Goal: Task Accomplishment & Management: Complete application form

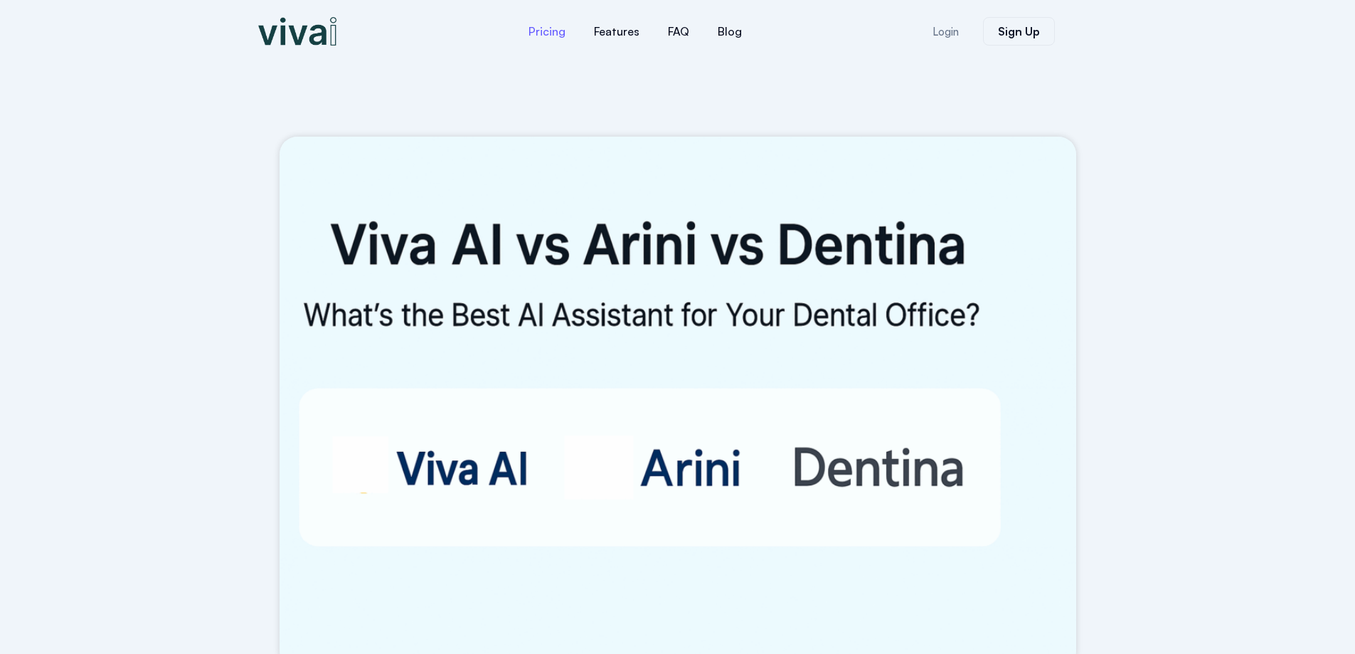
click at [548, 32] on link "Pricing" at bounding box center [546, 31] width 65 height 34
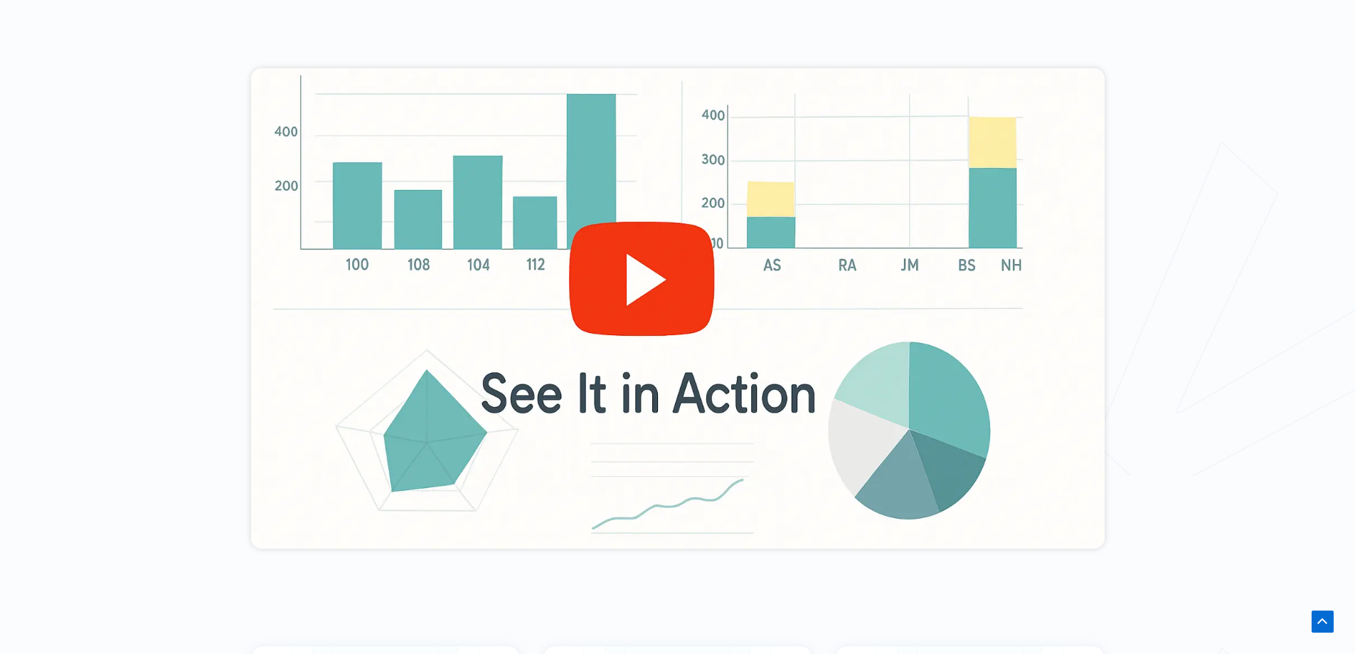
scroll to position [392, 0]
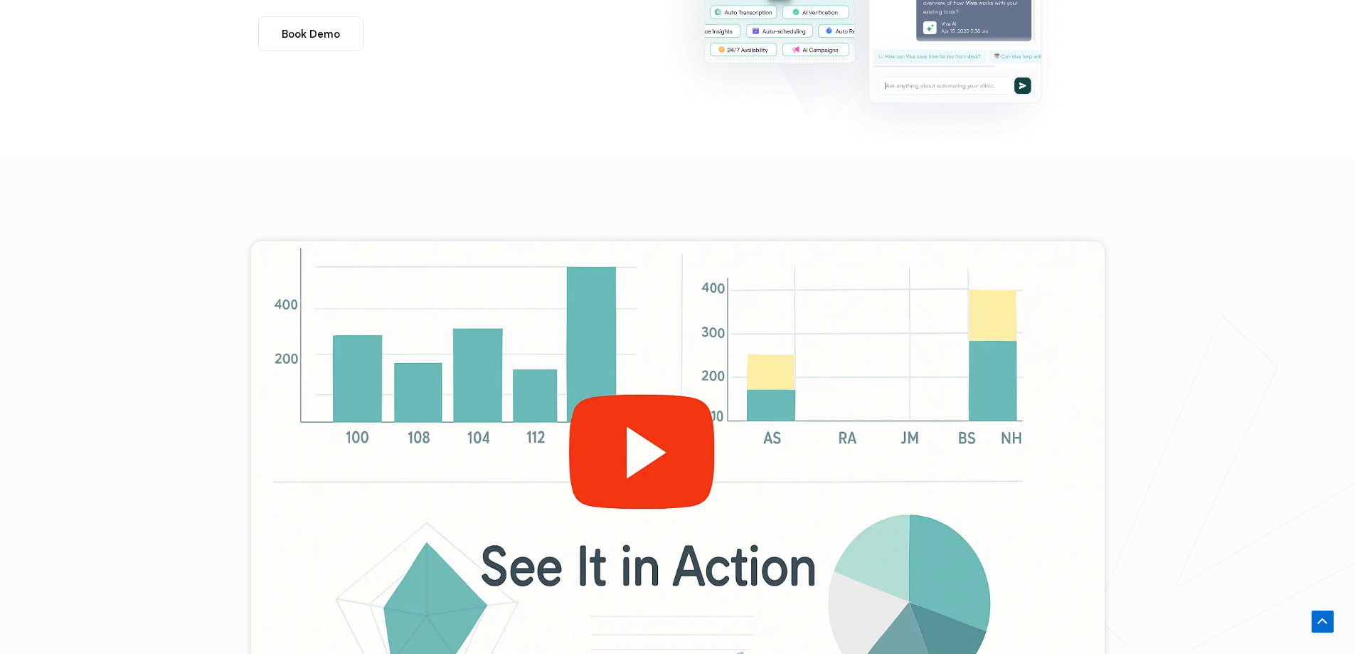
click at [647, 454] on div at bounding box center [677, 481] width 853 height 480
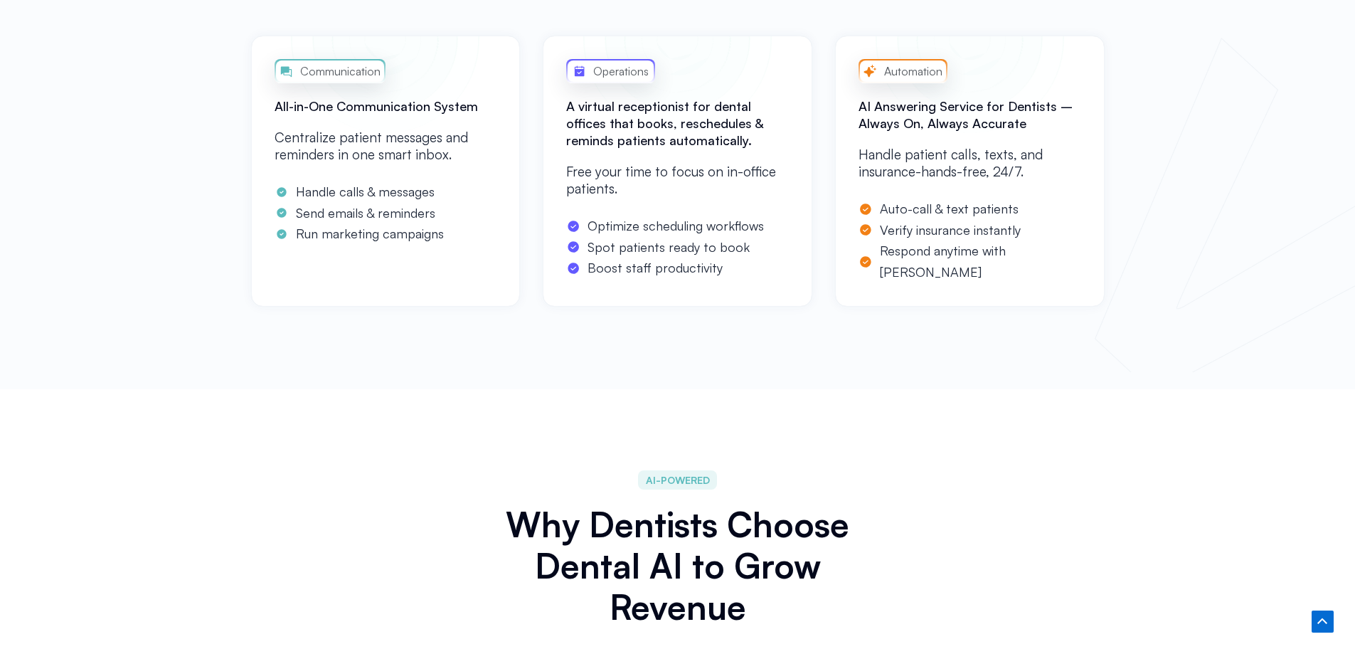
scroll to position [1530, 0]
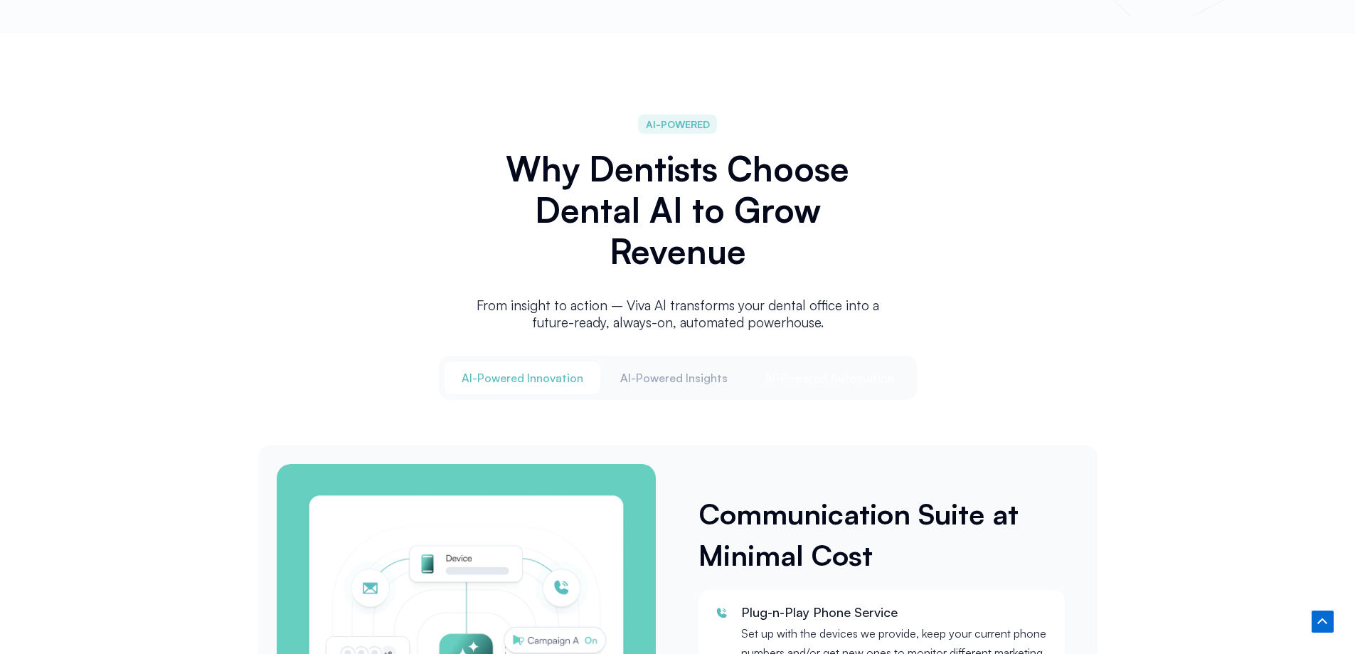
click at [826, 373] on span "Al-Powered Automation" at bounding box center [829, 378] width 129 height 16
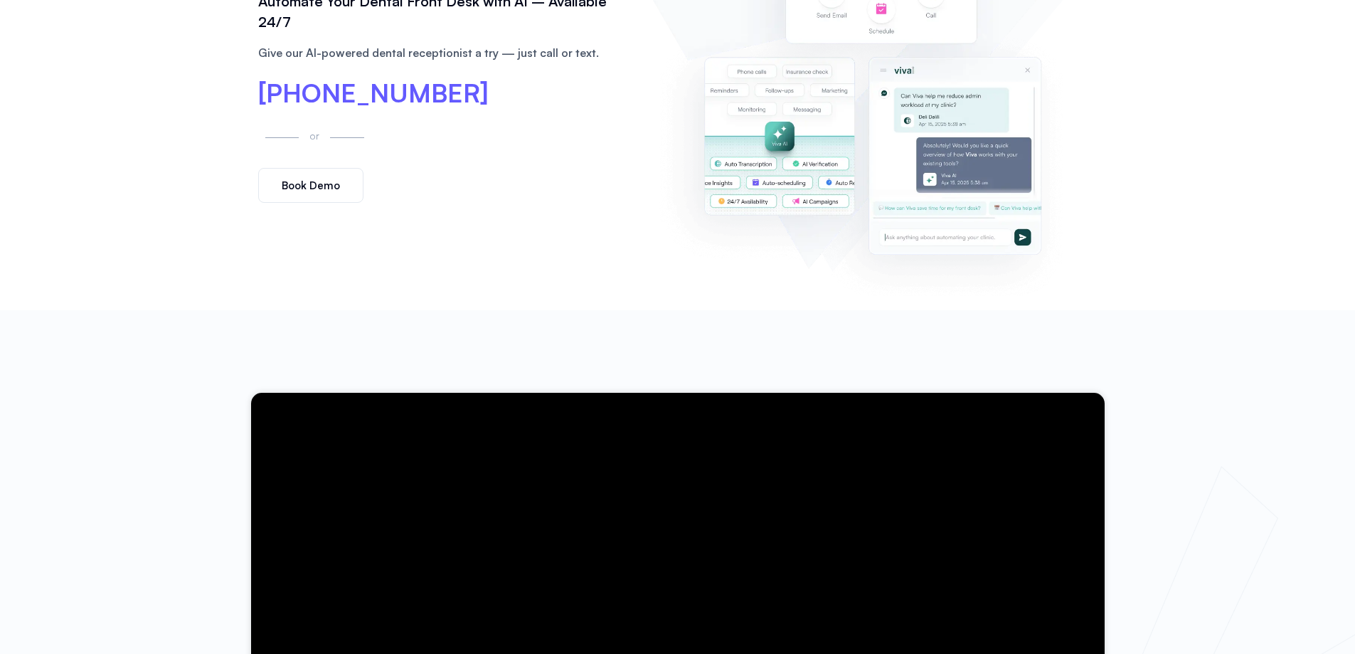
scroll to position [0, 0]
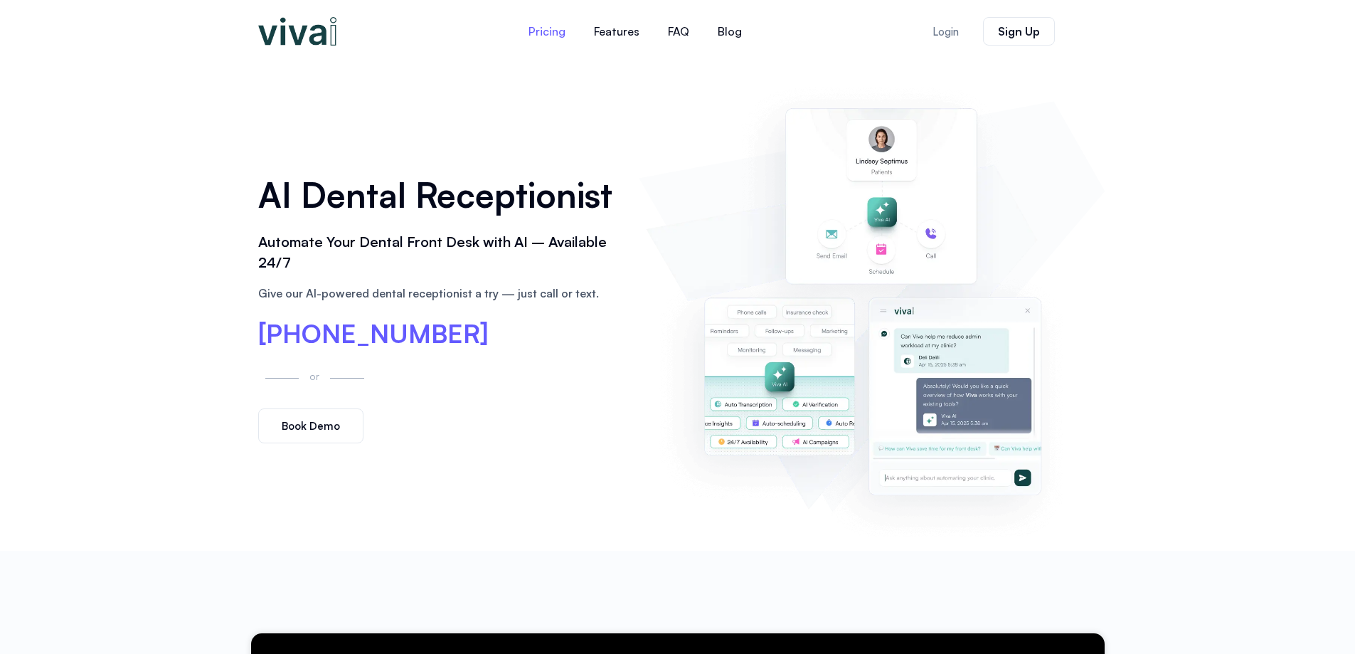
click at [542, 33] on link "Pricing" at bounding box center [546, 31] width 65 height 34
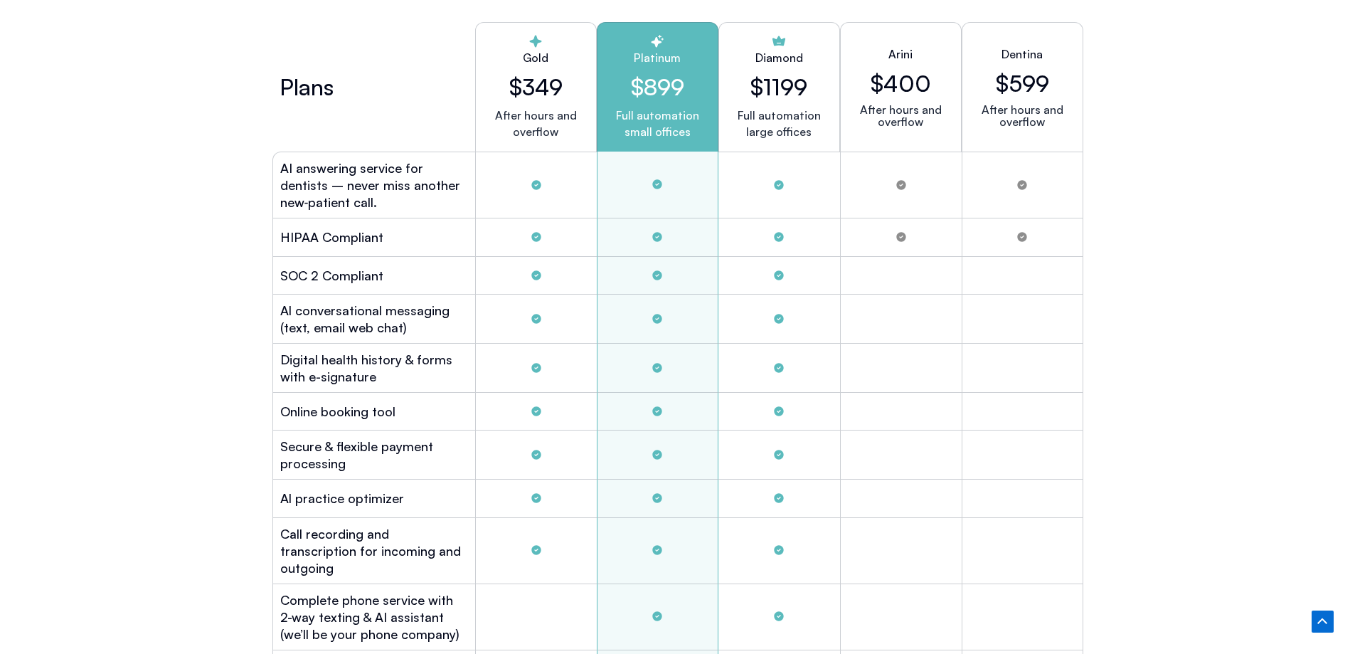
scroll to position [3645, 0]
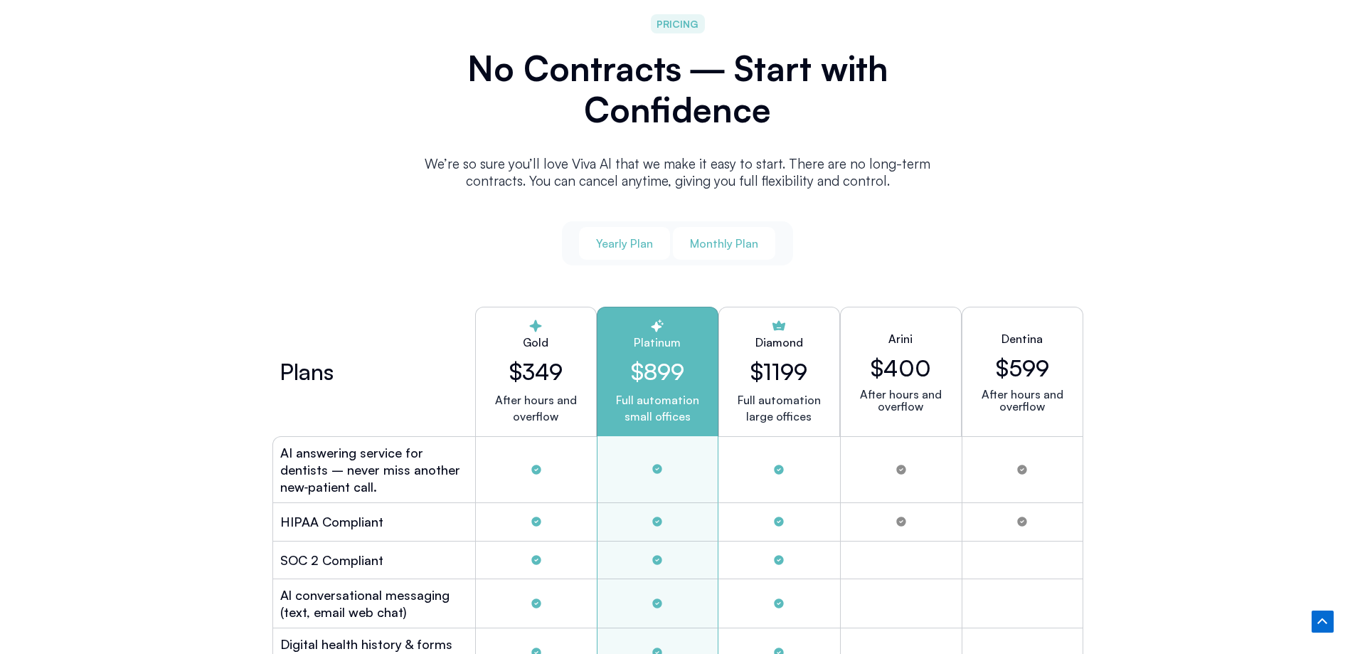
click at [720, 240] on span "Monthly Plan" at bounding box center [724, 243] width 68 height 16
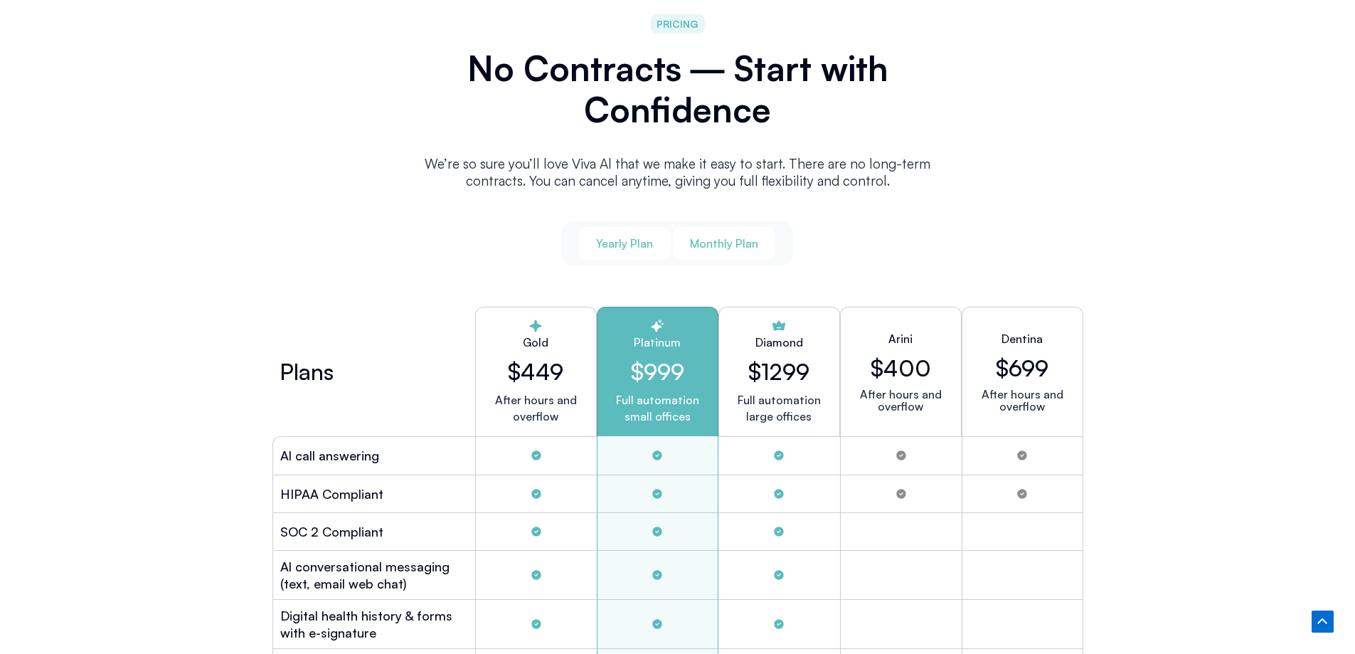
click at [619, 239] on span "Yearly Plan" at bounding box center [624, 243] width 57 height 16
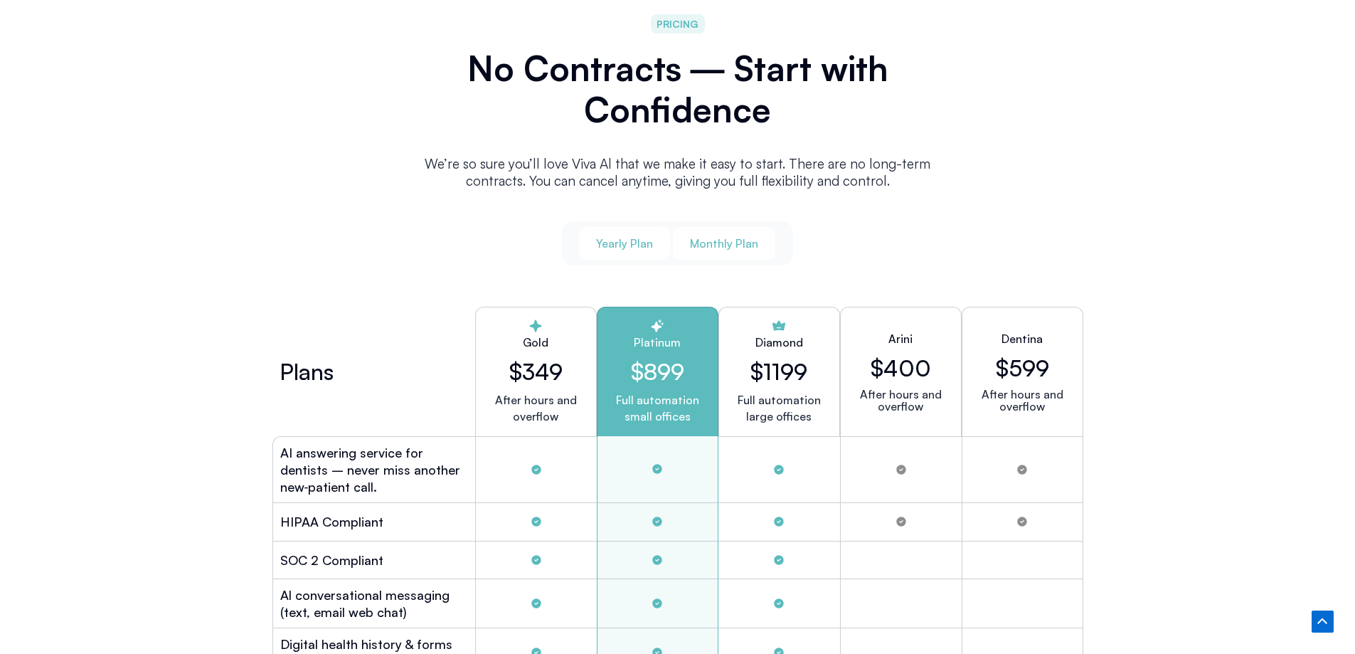
click at [720, 235] on span "Monthly Plan" at bounding box center [724, 243] width 68 height 16
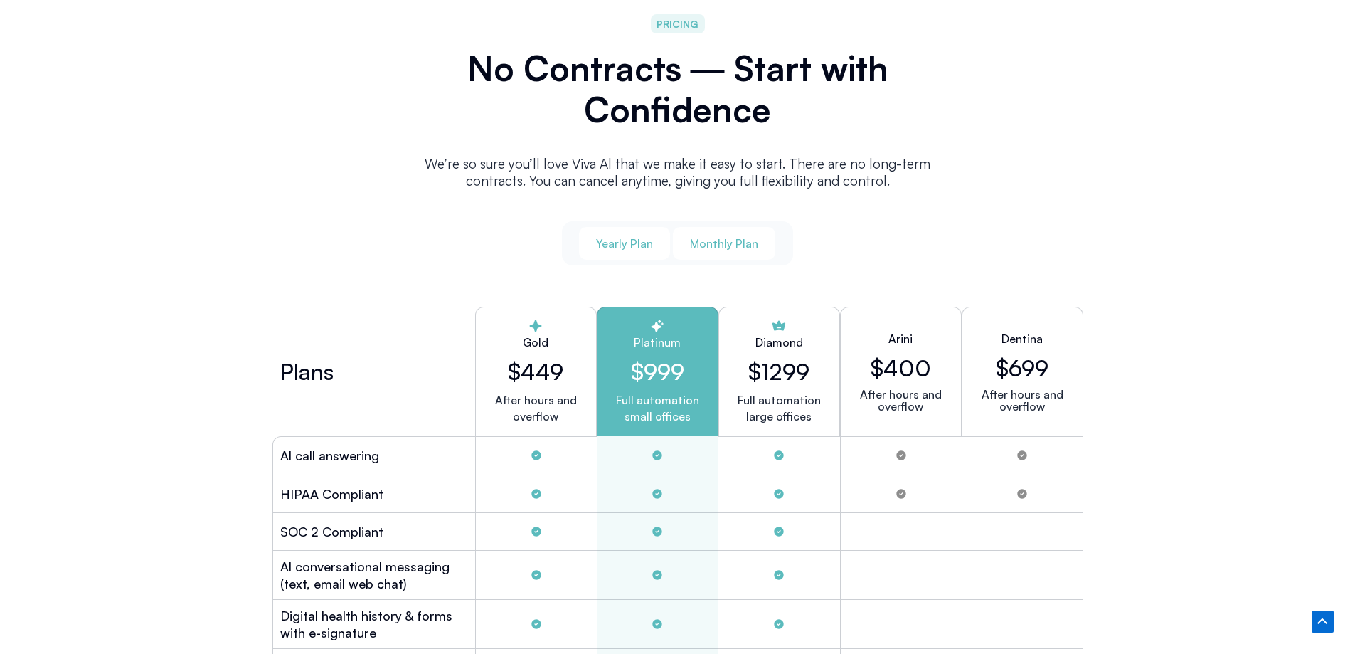
click at [613, 236] on span "Yearly Plan" at bounding box center [624, 243] width 57 height 16
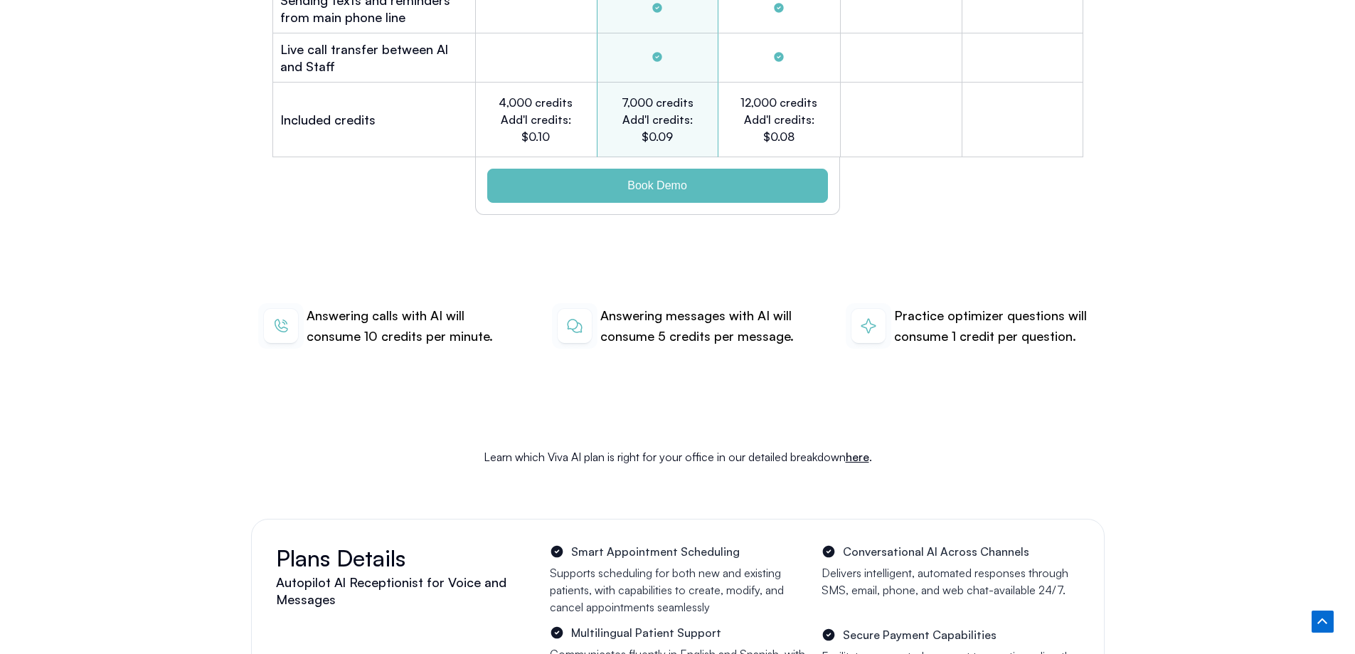
scroll to position [4499, 0]
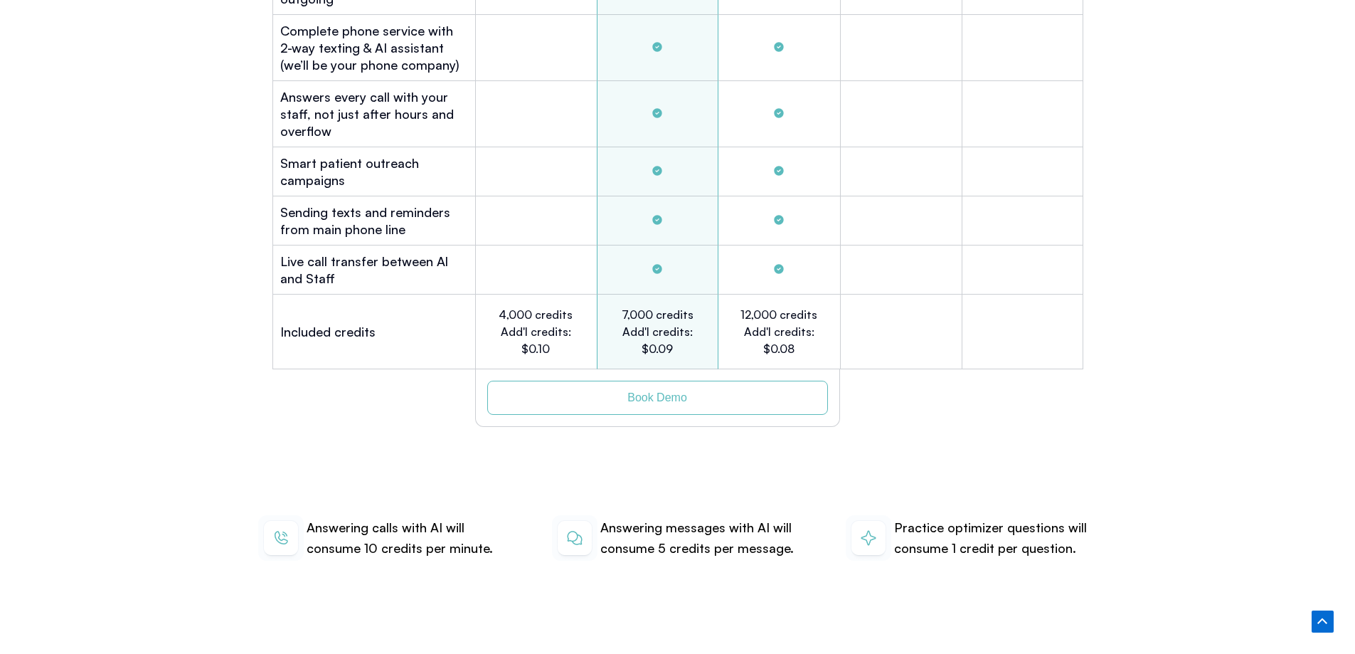
click at [693, 381] on link "Book Demo" at bounding box center [657, 398] width 341 height 34
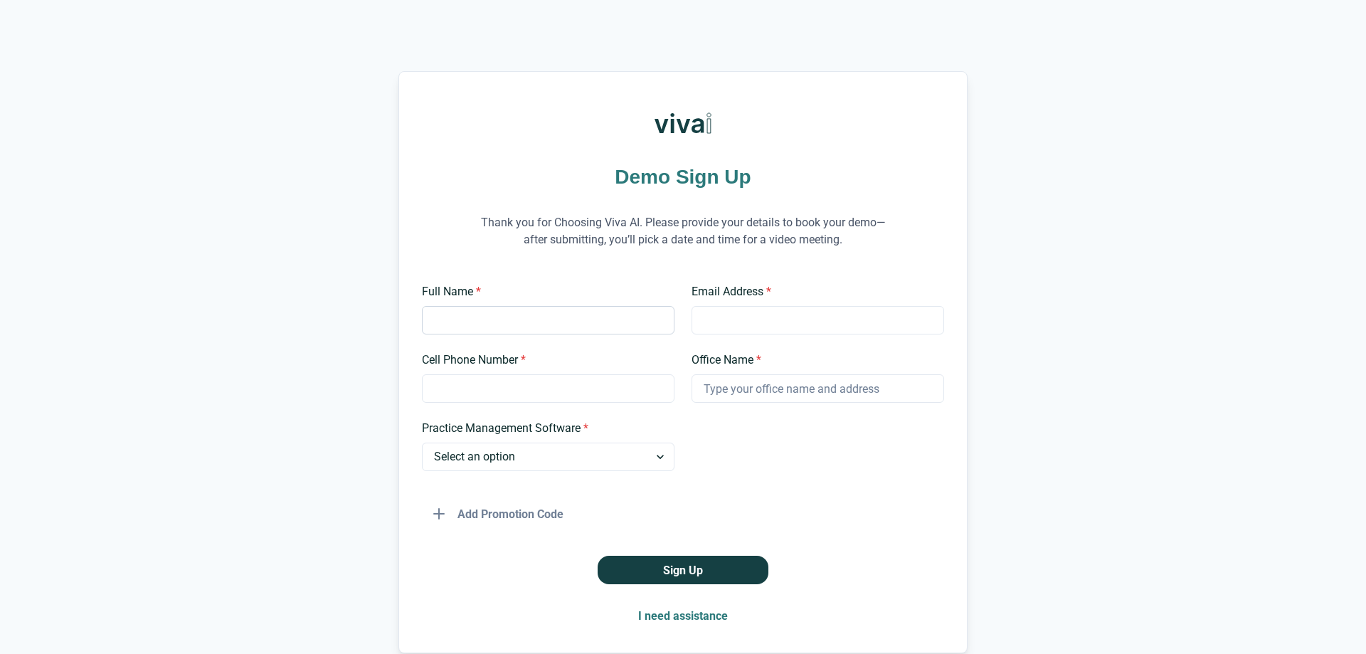
click at [602, 321] on input "Full Name *" at bounding box center [548, 320] width 252 height 28
type input "최"
type input "Chloe Lee"
click at [767, 321] on input "Email Address *" at bounding box center [817, 320] width 252 height 28
type input "chloe@nationaldentalmanagement.net"
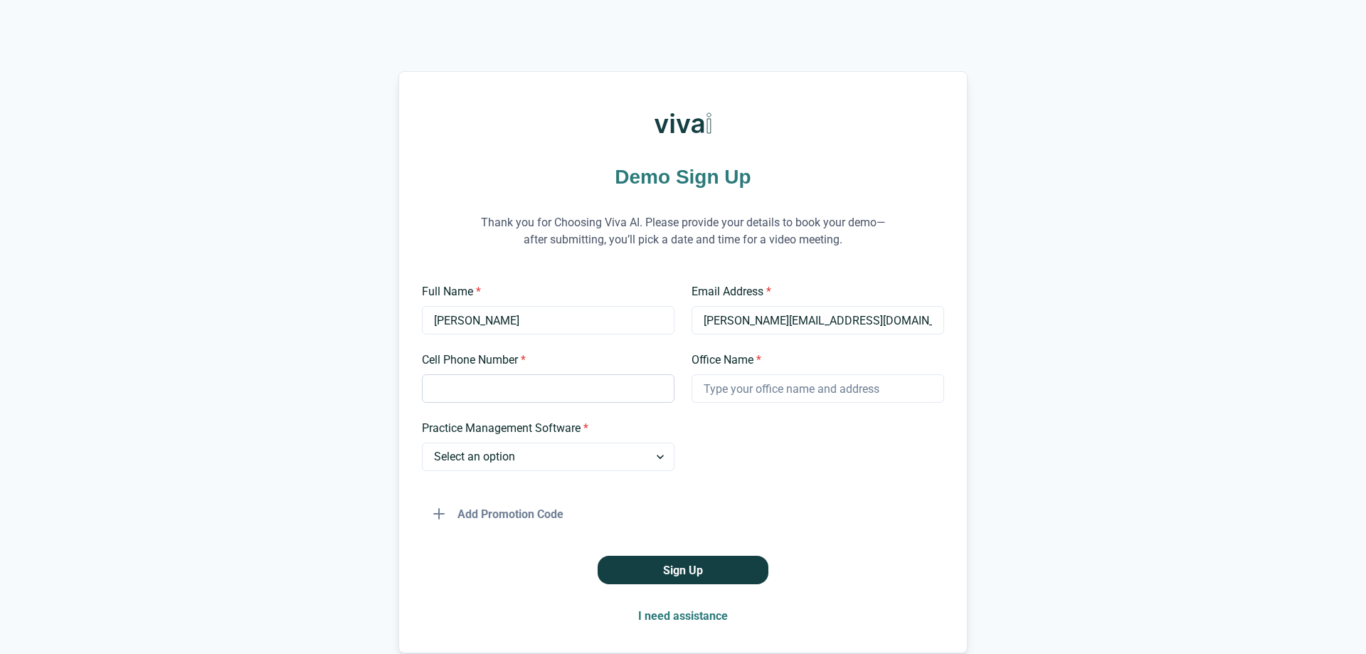
click at [639, 387] on input "Cell Phone Number *" at bounding box center [548, 388] width 252 height 28
type input "3103091406"
click at [766, 395] on input "Office Name *" at bounding box center [817, 388] width 252 height 28
type input "Frederick Prime Dental"
click at [1211, 236] on div "Demo Sign Up Thank you for Choosing Viva AI. Please provide your details to boo…" at bounding box center [683, 362] width 1366 height 582
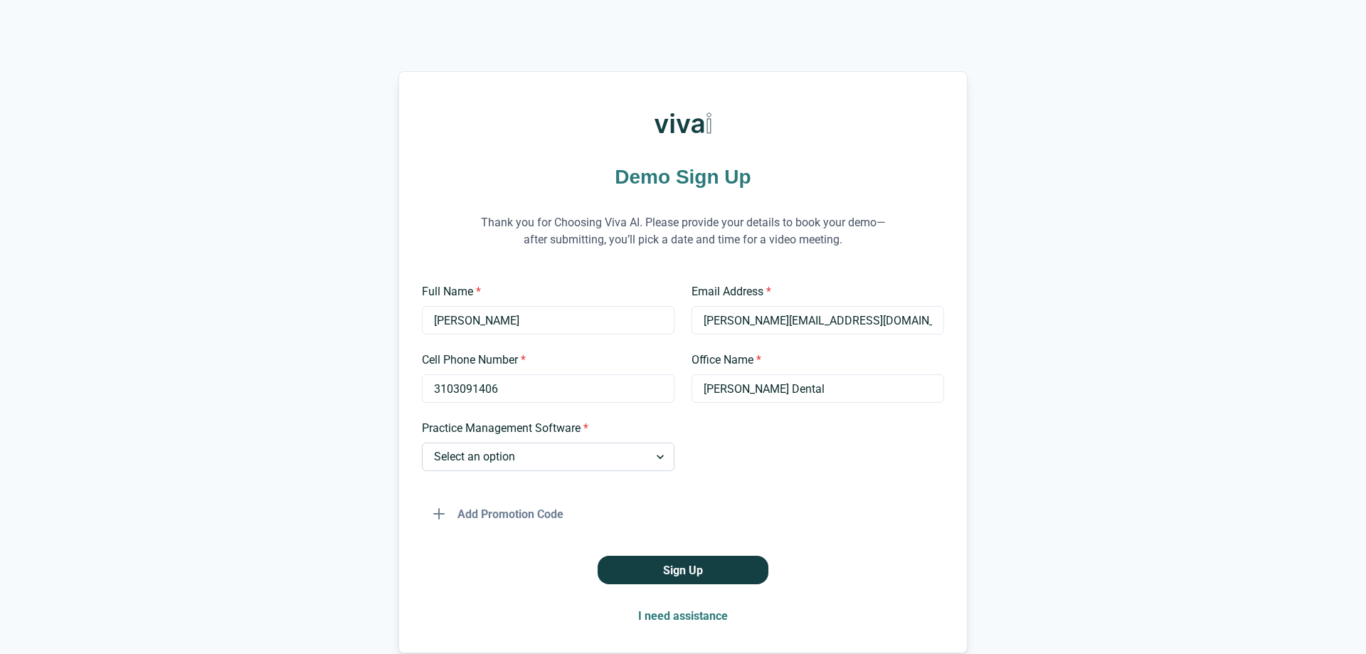
click at [576, 452] on select "Select an option Dentrix Open Dental EagleSoft Denticon Other" at bounding box center [548, 456] width 252 height 28
select select "Open Dental"
click at [422, 442] on select "Select an option Dentrix Open Dental EagleSoft Denticon Other" at bounding box center [548, 456] width 252 height 28
click at [1050, 506] on div "Demo Sign Up Thank you for Choosing Viva AI. Please provide your details to boo…" at bounding box center [683, 362] width 1366 height 582
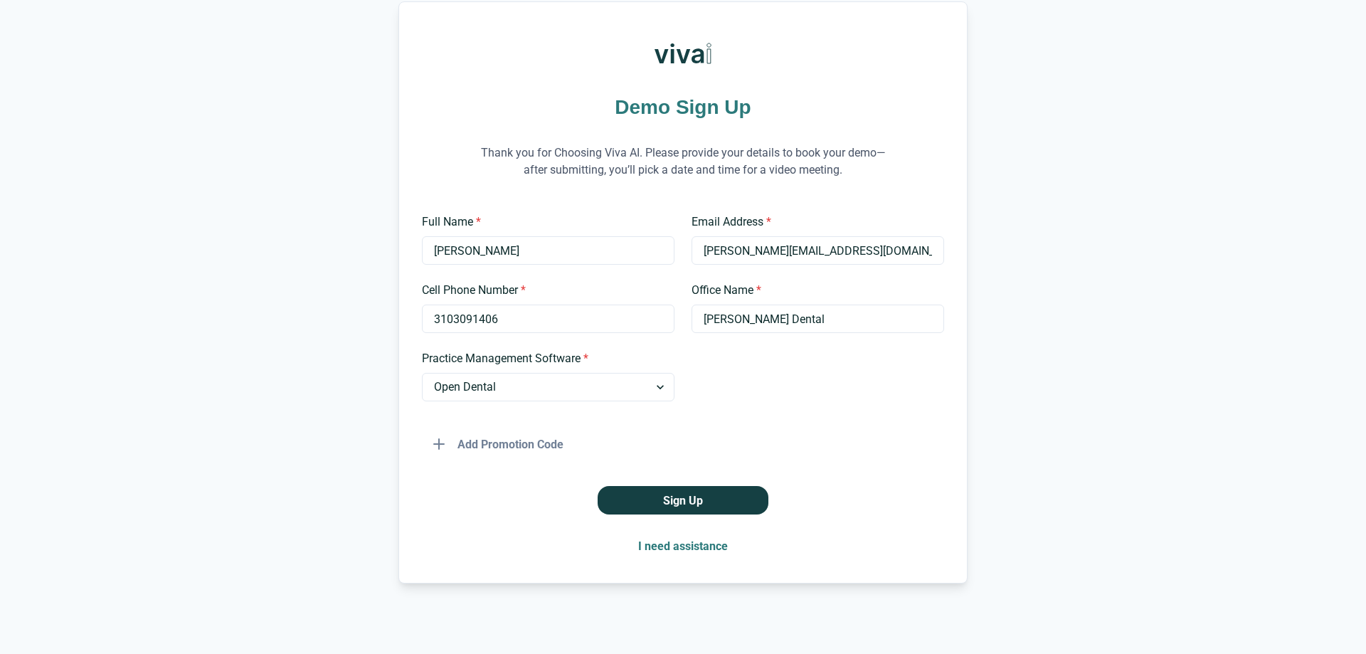
scroll to position [70, 0]
click at [729, 492] on button "Sign Up" at bounding box center [682, 499] width 171 height 28
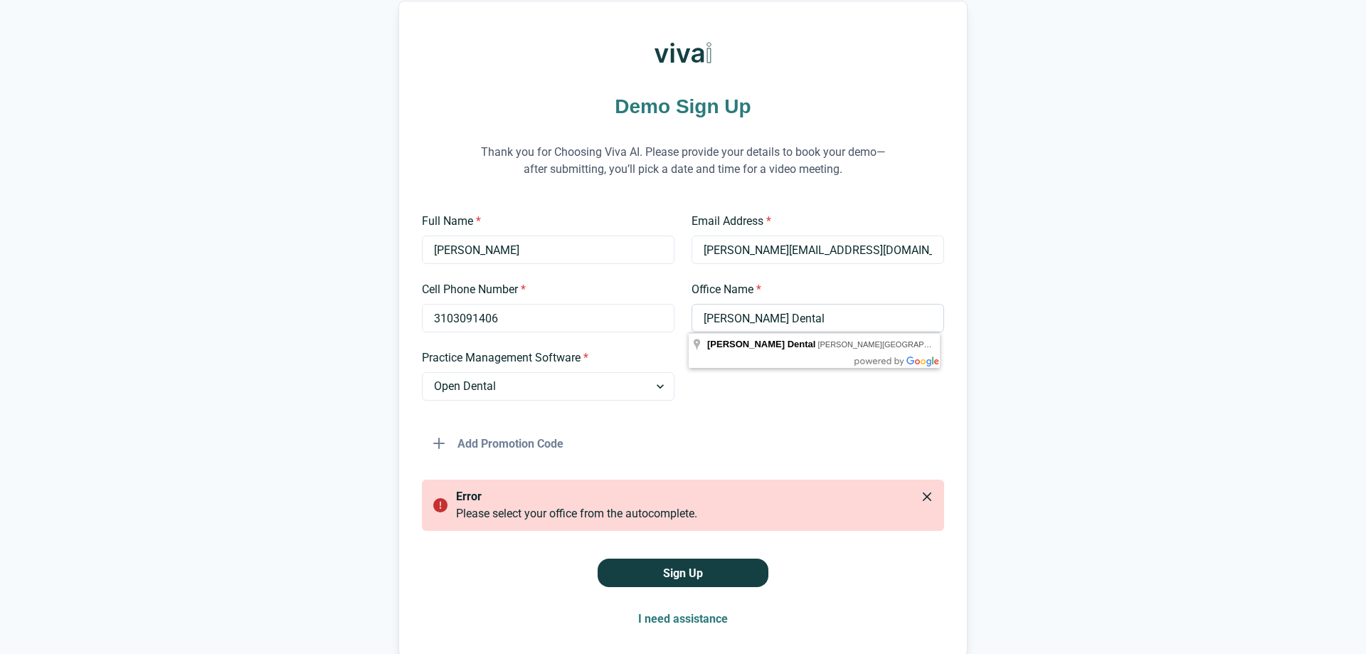
click at [859, 321] on input "Frederick Prime Dental" at bounding box center [817, 318] width 252 height 28
type input "Frederick Prime Dental"
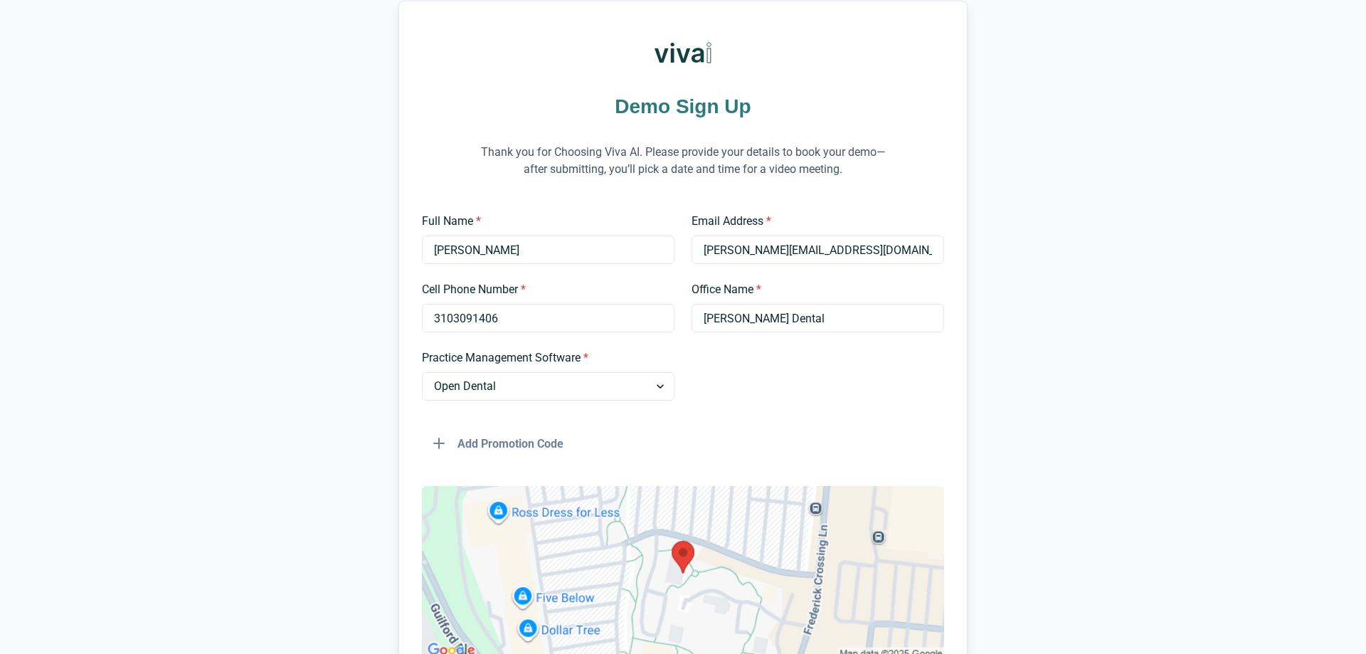
scroll to position [346, 0]
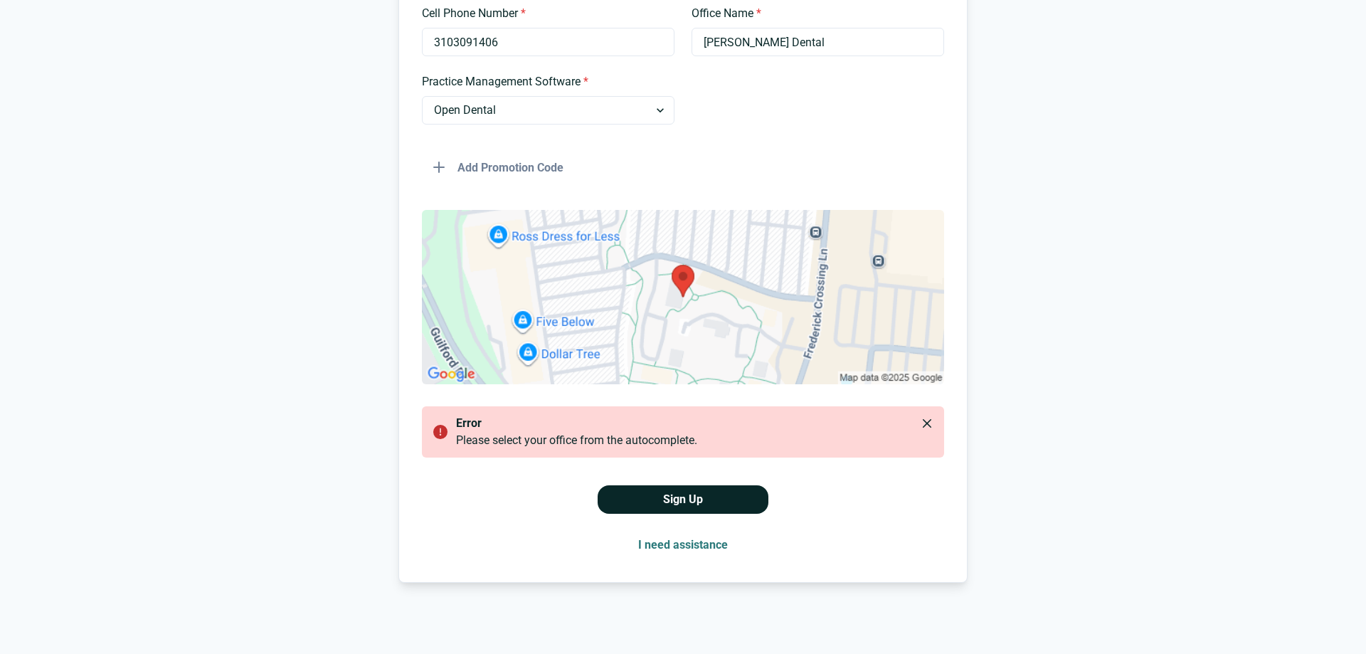
click at [749, 499] on button "Sign Up" at bounding box center [682, 499] width 171 height 28
